Goal: Task Accomplishment & Management: Complete application form

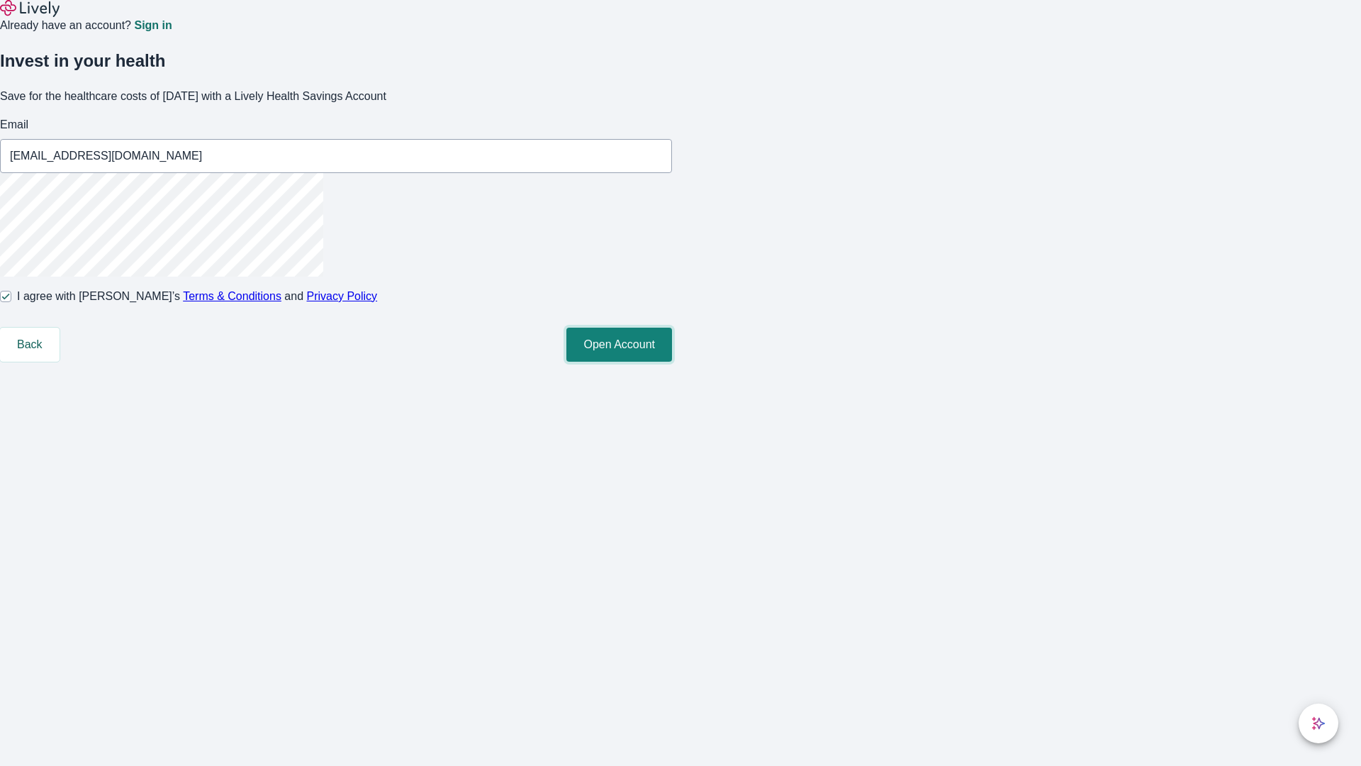
click at [672, 362] on button "Open Account" at bounding box center [620, 345] width 106 height 34
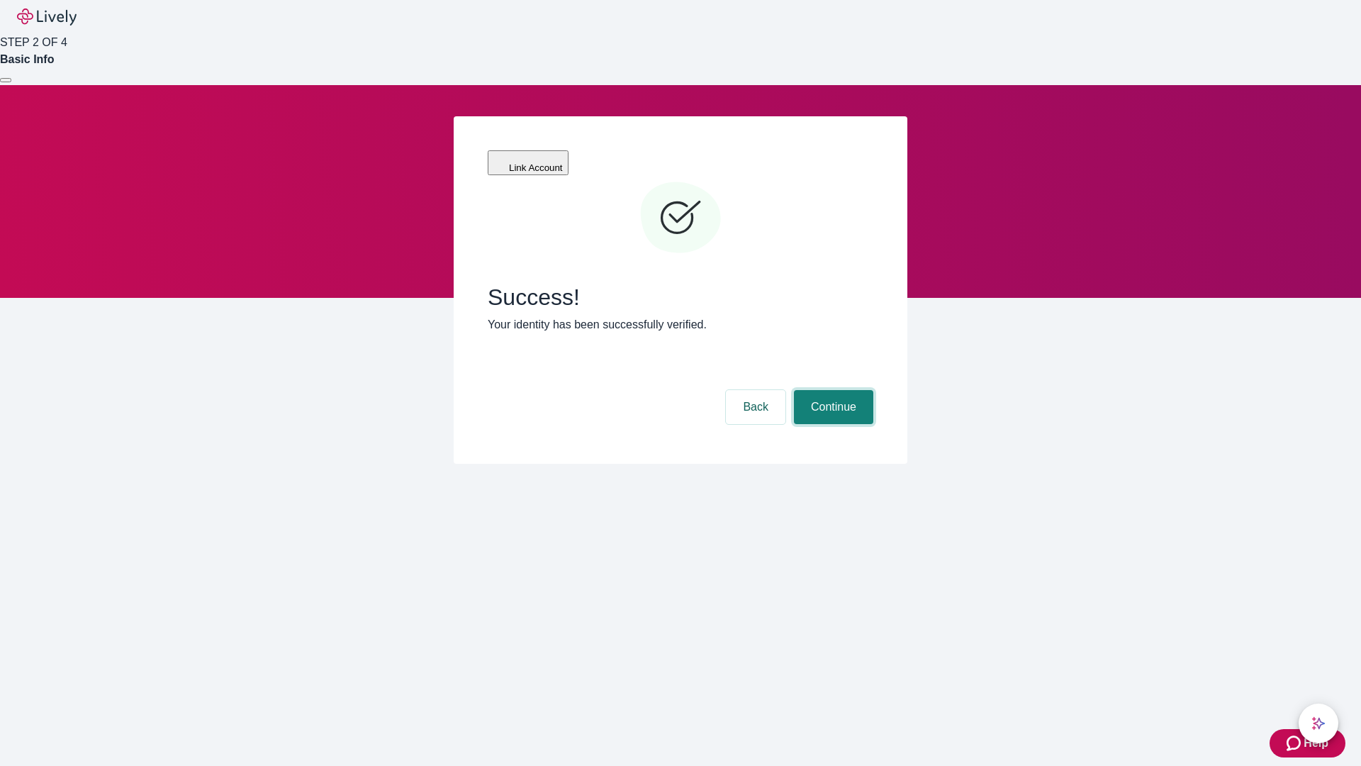
click at [832, 390] on button "Continue" at bounding box center [833, 407] width 79 height 34
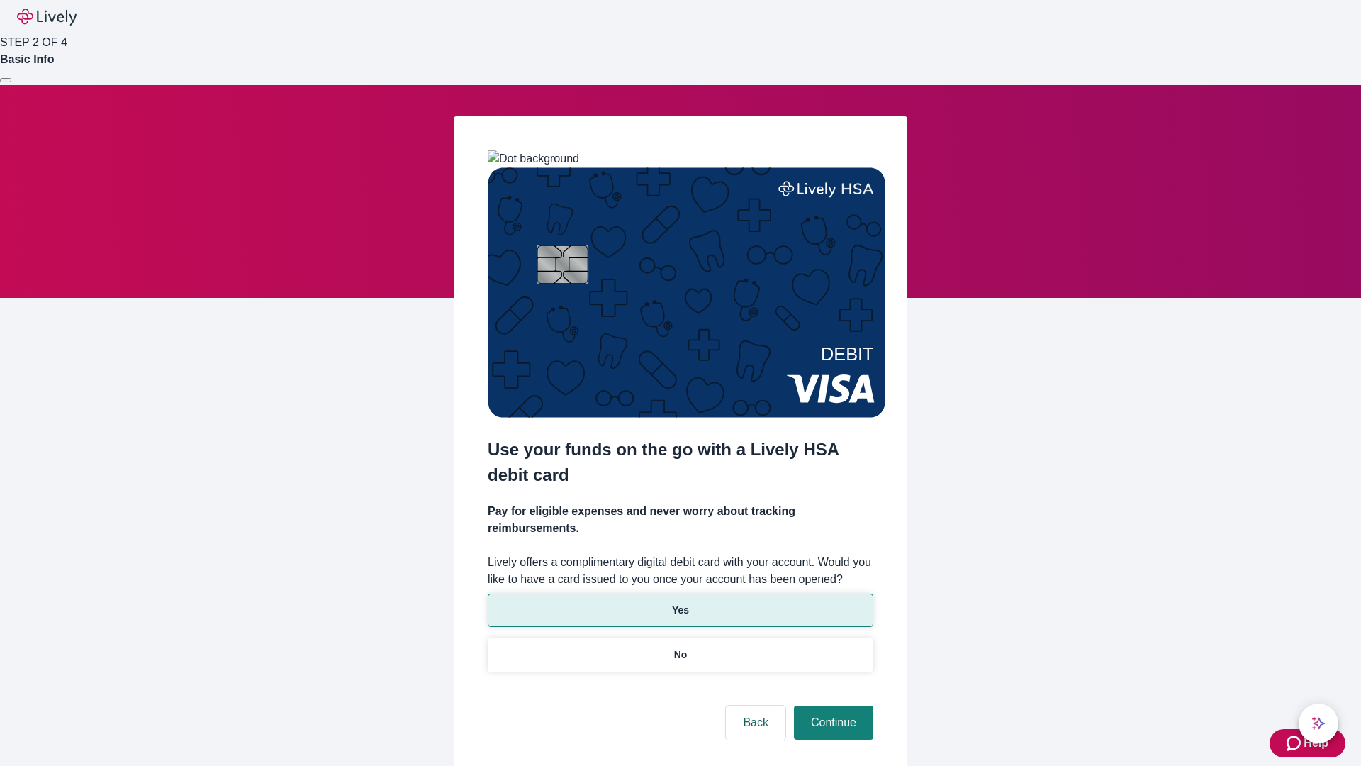
click at [680, 603] on p "Yes" at bounding box center [680, 610] width 17 height 15
click at [832, 706] on button "Continue" at bounding box center [833, 723] width 79 height 34
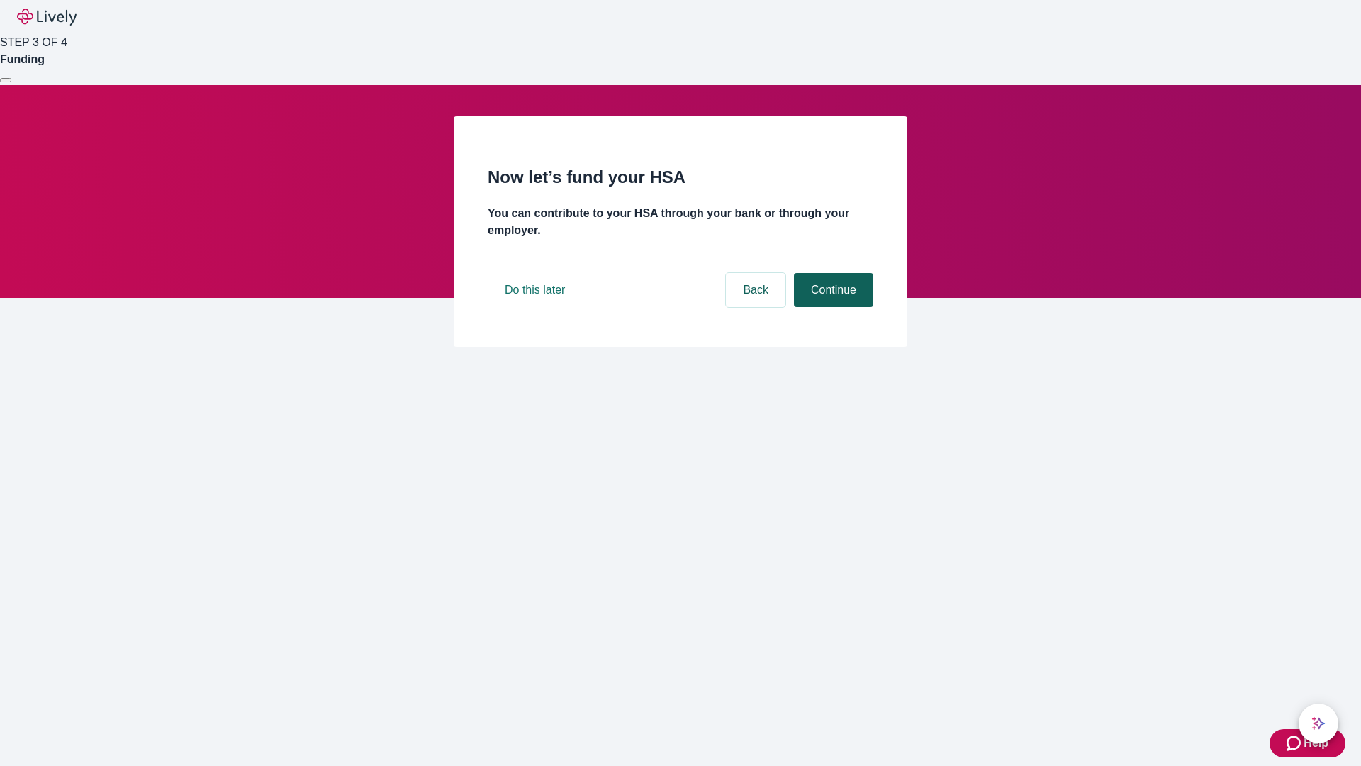
click at [832, 307] on button "Continue" at bounding box center [833, 290] width 79 height 34
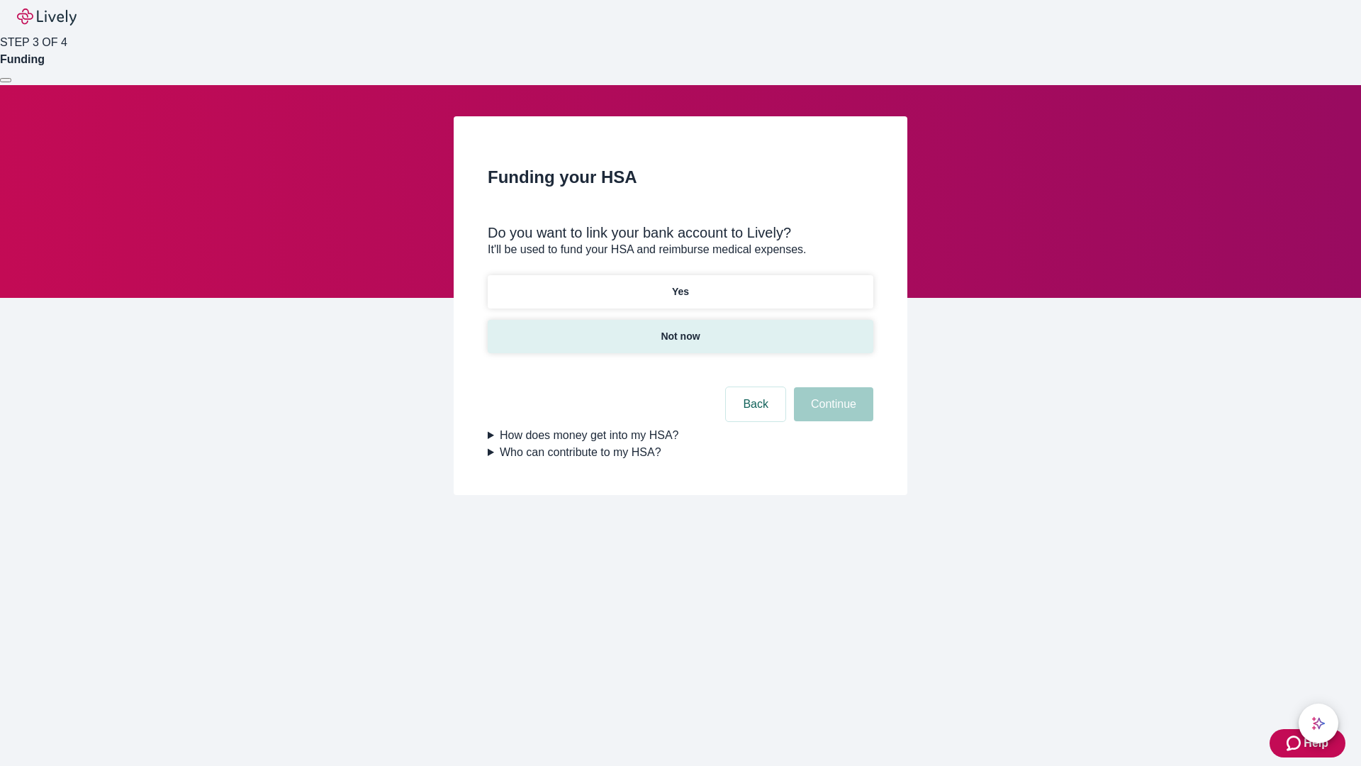
click at [680, 329] on p "Not now" at bounding box center [680, 336] width 39 height 15
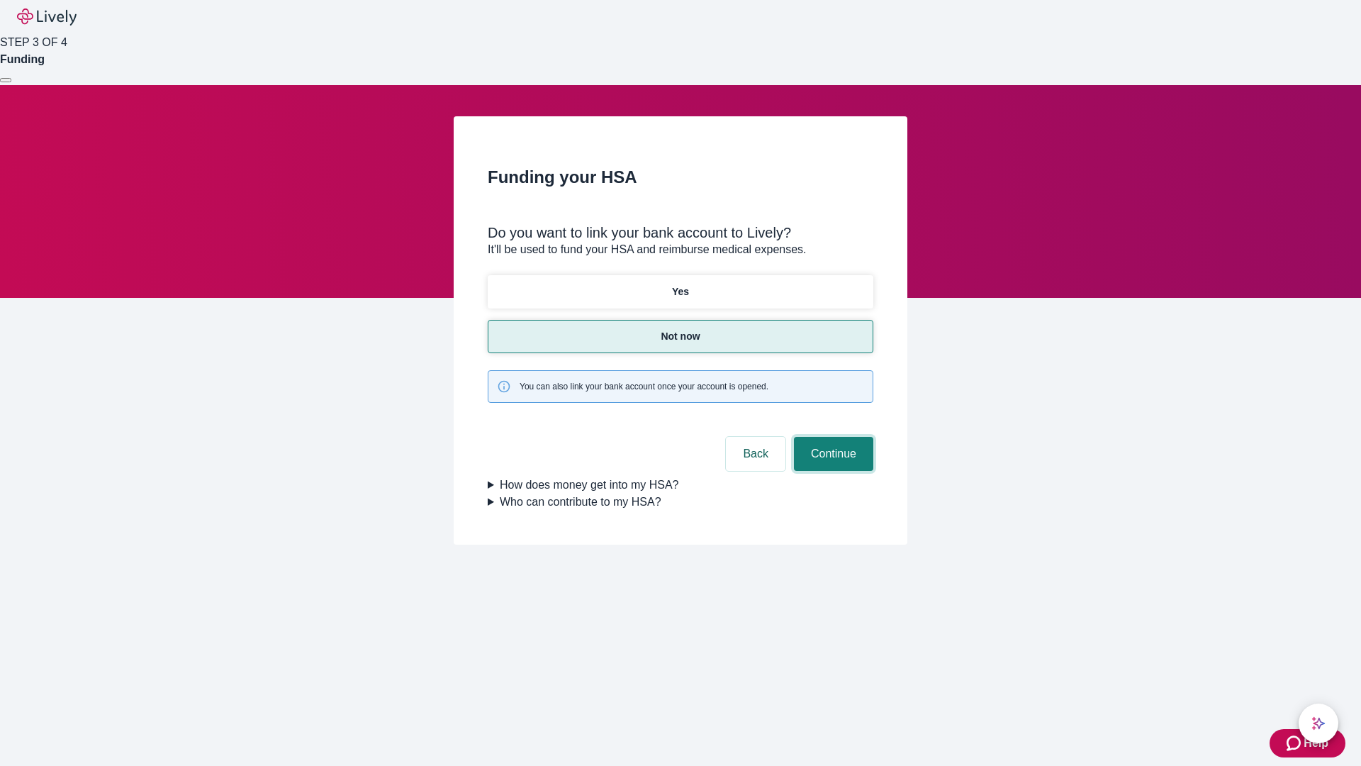
click at [832, 437] on button "Continue" at bounding box center [833, 454] width 79 height 34
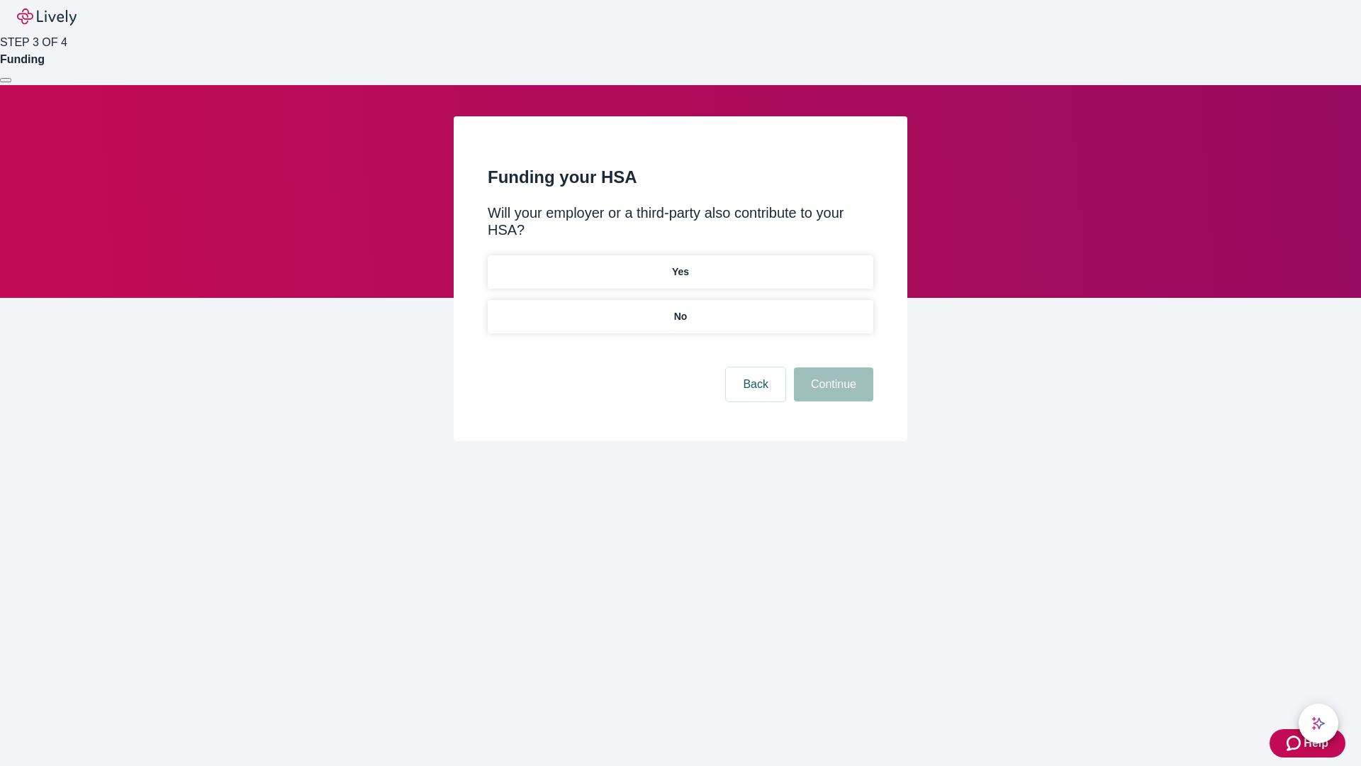
click at [680, 309] on p "No" at bounding box center [680, 316] width 13 height 15
click at [832, 367] on button "Continue" at bounding box center [833, 384] width 79 height 34
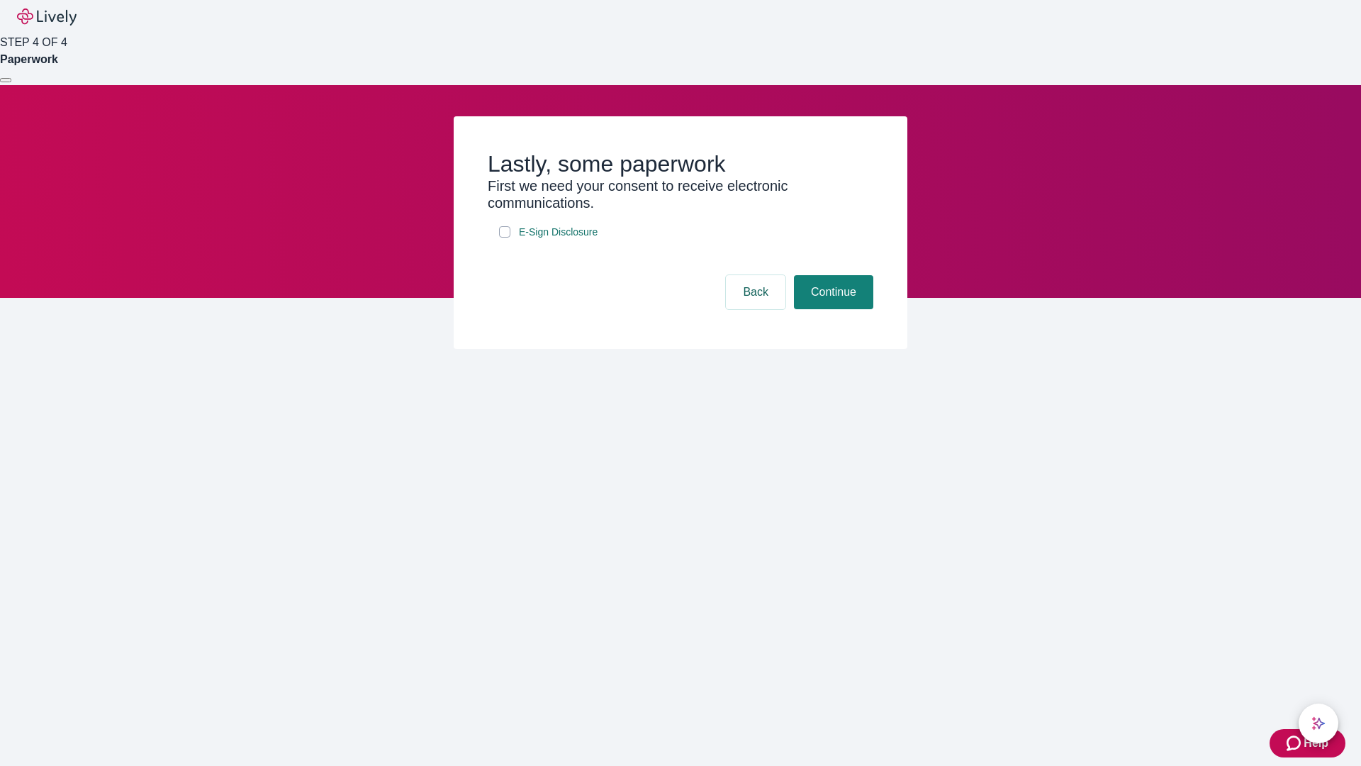
click at [505, 238] on input "E-Sign Disclosure" at bounding box center [504, 231] width 11 height 11
checkbox input "true"
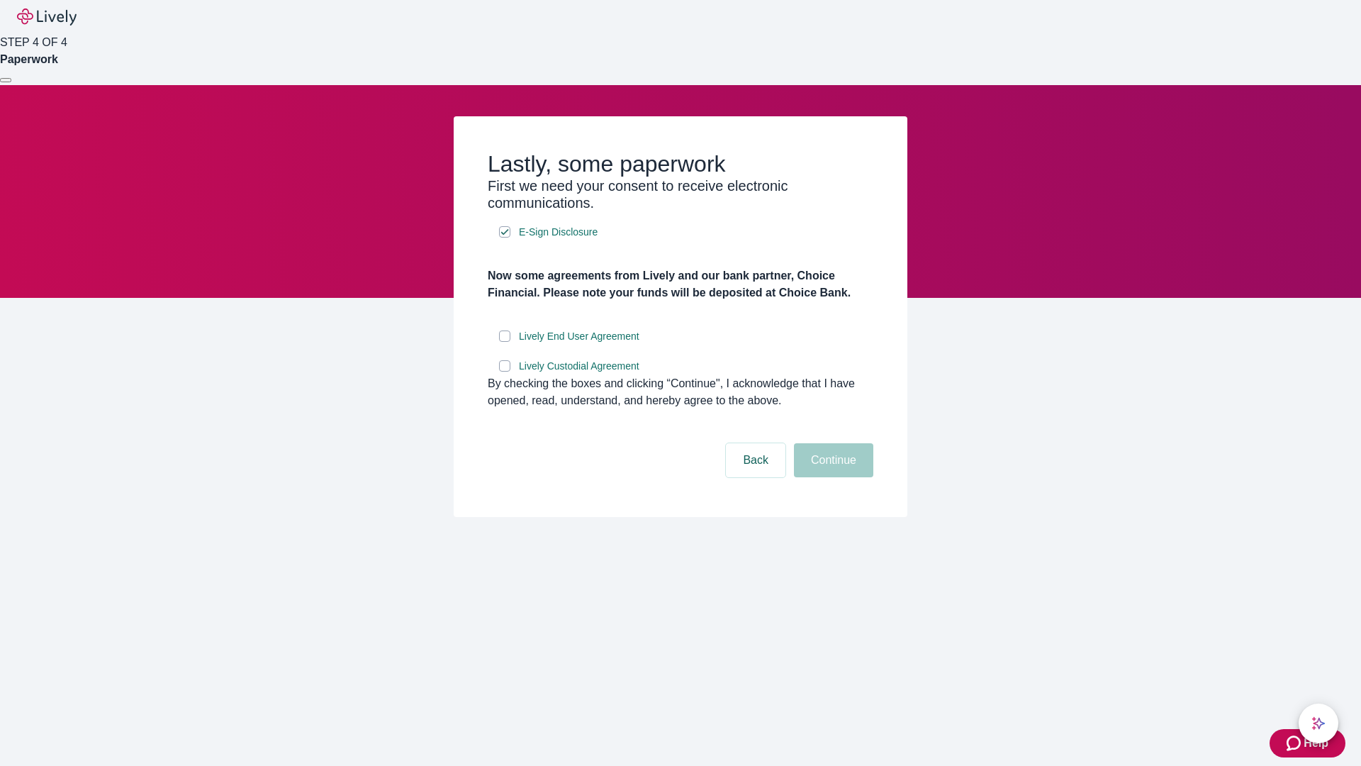
click at [505, 342] on input "Lively End User Agreement" at bounding box center [504, 335] width 11 height 11
checkbox input "true"
click at [505, 372] on input "Lively Custodial Agreement" at bounding box center [504, 365] width 11 height 11
checkbox input "true"
click at [832, 477] on button "Continue" at bounding box center [833, 460] width 79 height 34
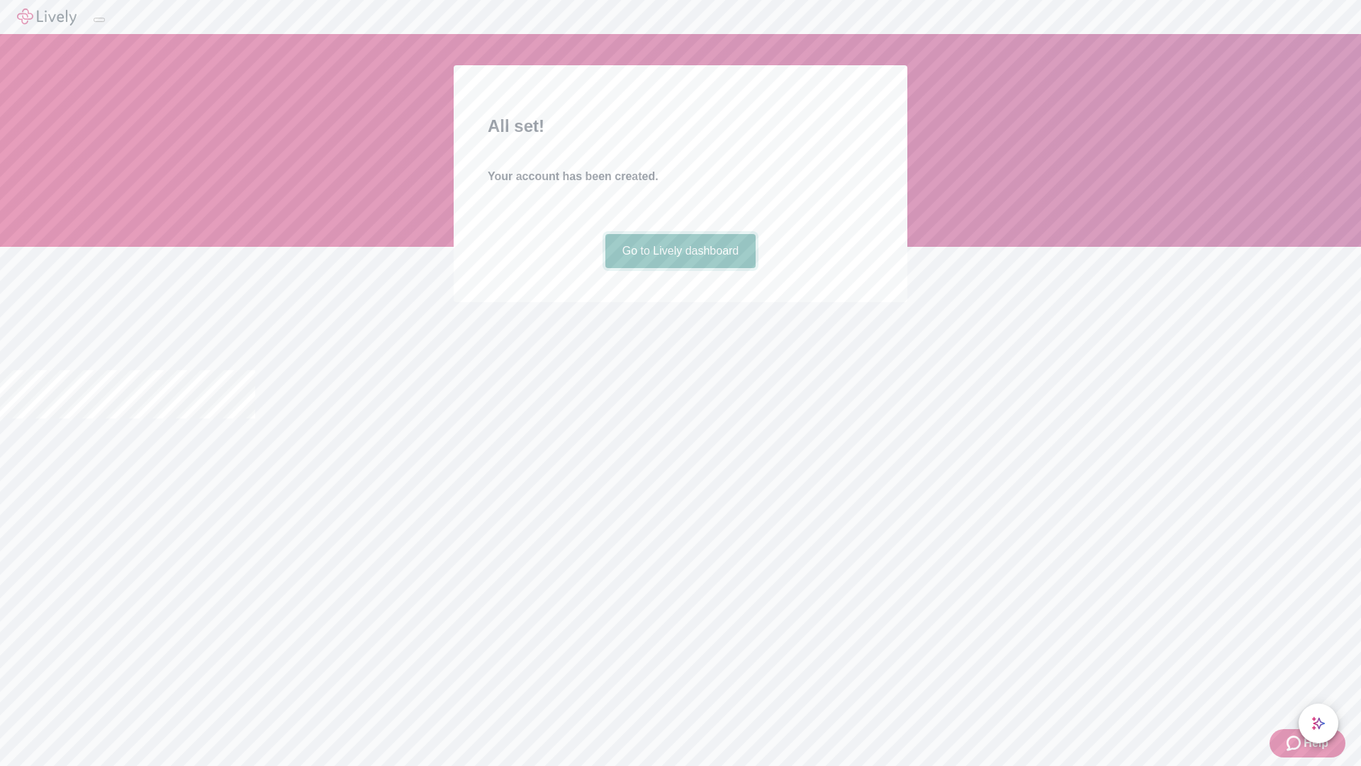
click at [680, 268] on link "Go to Lively dashboard" at bounding box center [681, 251] width 151 height 34
